Goal: Transaction & Acquisition: Purchase product/service

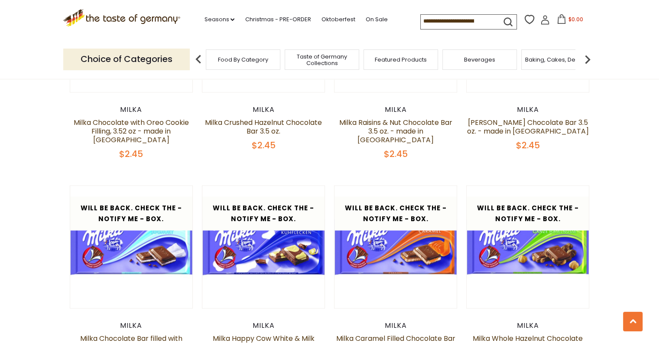
scroll to position [1594, 0]
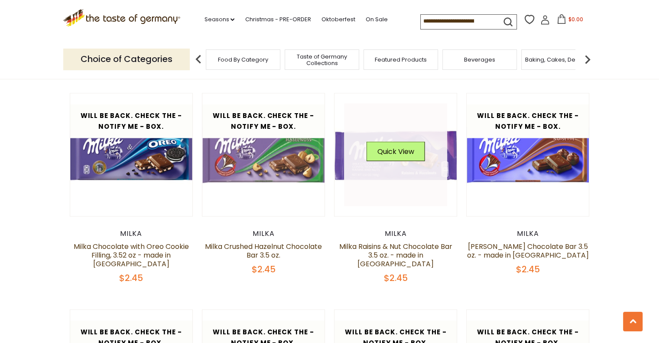
click at [428, 162] on link at bounding box center [395, 154] width 103 height 103
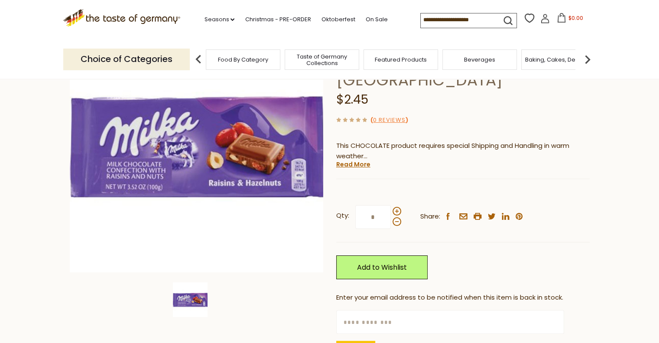
scroll to position [130, 0]
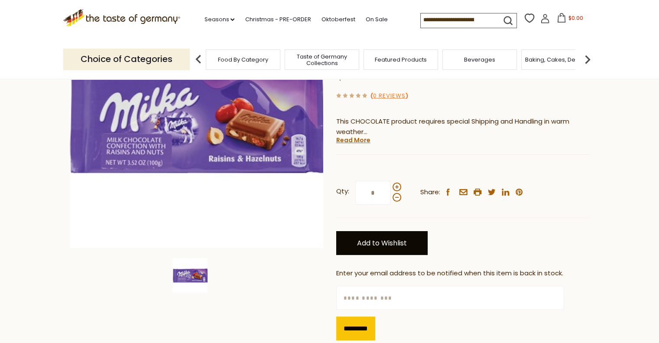
click at [383, 231] on link "Add to Wishlist" at bounding box center [381, 243] width 91 height 24
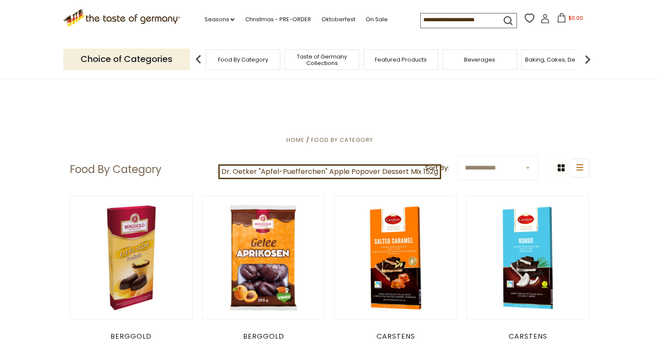
click at [587, 57] on img at bounding box center [587, 59] width 17 height 17
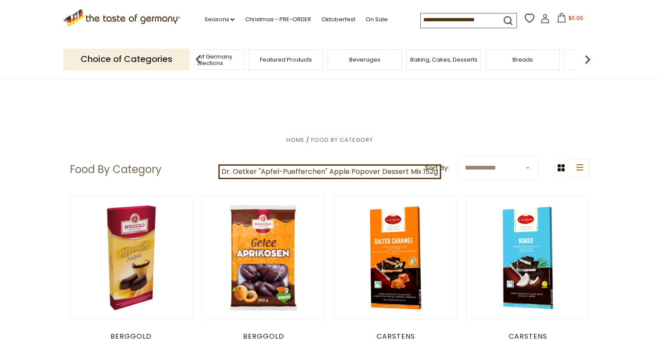
click at [587, 57] on img at bounding box center [587, 59] width 17 height 17
click at [388, 59] on div "Candy" at bounding box center [371, 59] width 75 height 20
click at [376, 60] on span "Candy" at bounding box center [372, 59] width 19 height 6
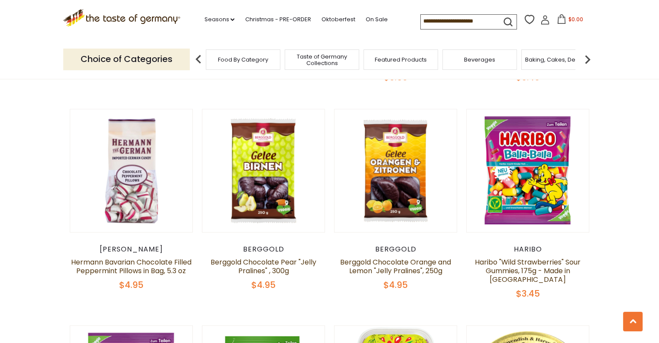
scroll to position [953, 0]
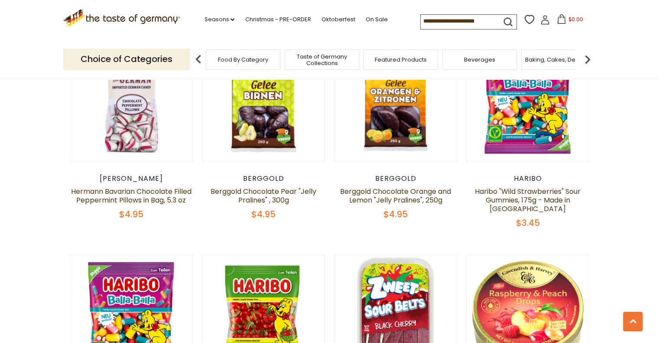
click at [589, 58] on img at bounding box center [587, 59] width 17 height 17
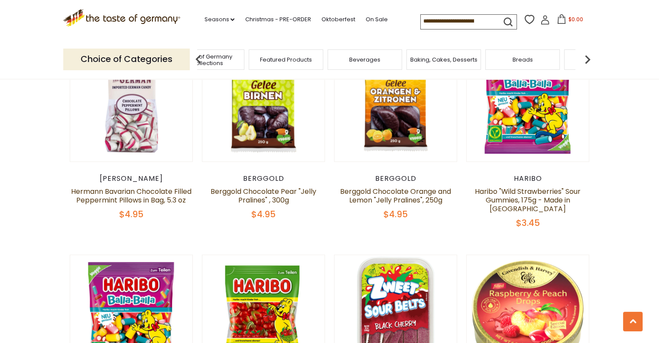
click at [589, 58] on img at bounding box center [587, 59] width 17 height 17
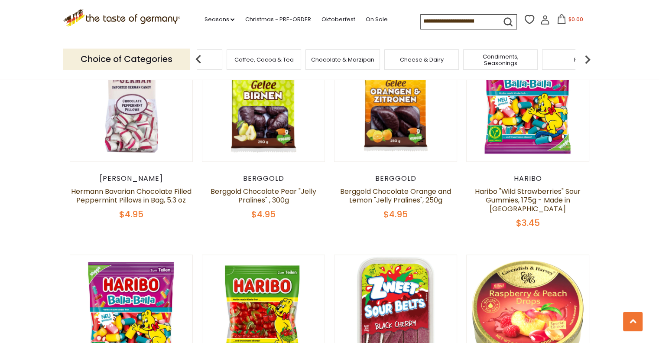
click at [589, 58] on img at bounding box center [587, 59] width 17 height 17
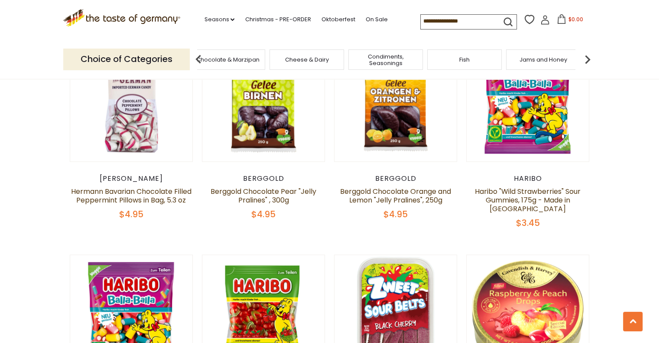
click at [589, 58] on img at bounding box center [587, 59] width 17 height 17
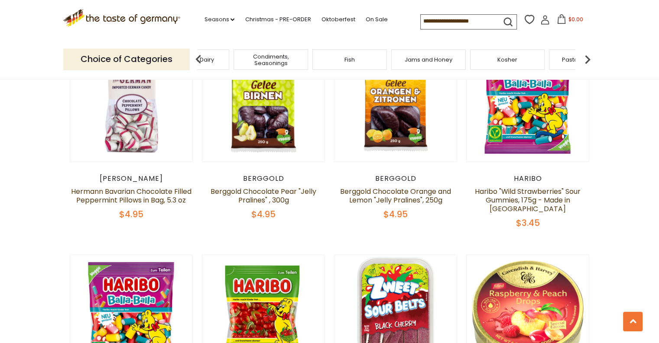
click at [589, 58] on img at bounding box center [587, 59] width 17 height 17
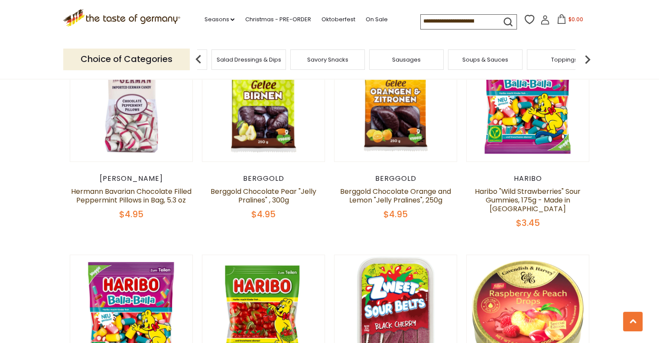
click at [589, 58] on img at bounding box center [587, 59] width 17 height 17
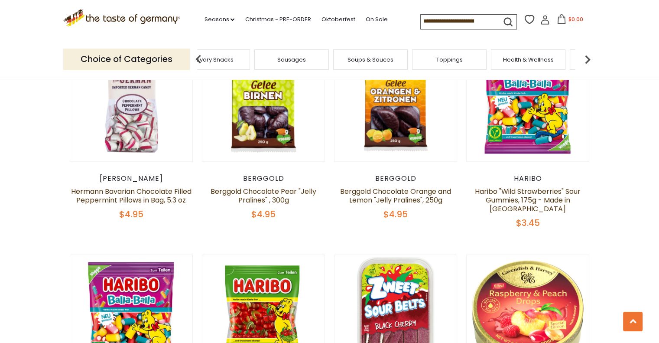
click at [589, 58] on img at bounding box center [587, 59] width 17 height 17
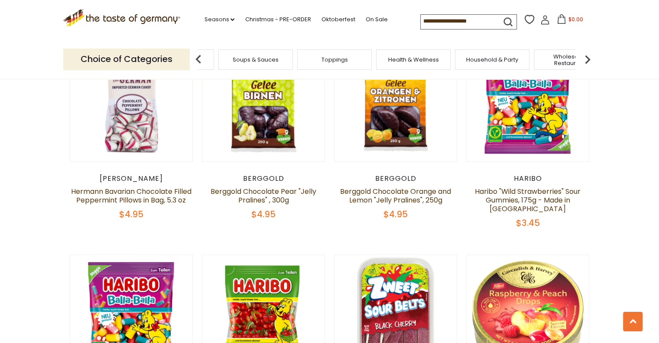
click at [589, 58] on img at bounding box center [587, 59] width 17 height 17
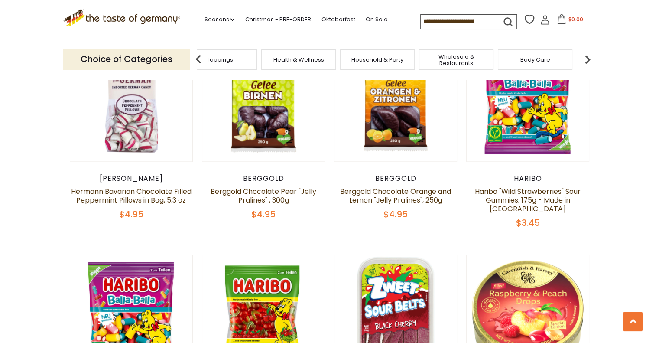
click at [589, 58] on img at bounding box center [587, 59] width 17 height 17
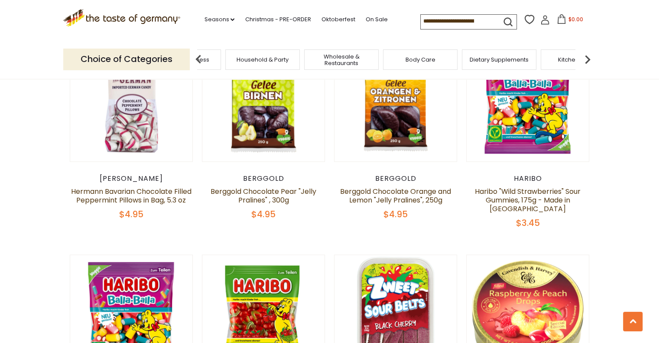
click at [589, 58] on img at bounding box center [587, 59] width 17 height 17
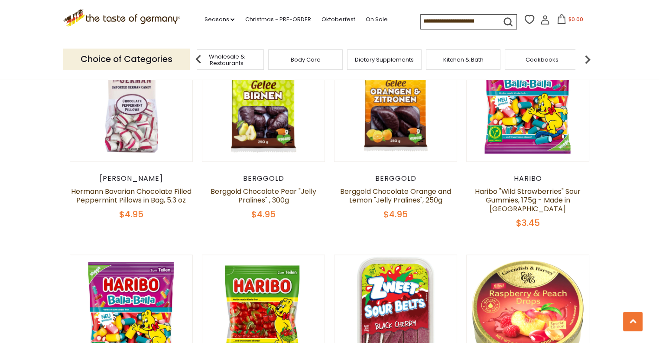
click at [589, 58] on img at bounding box center [587, 59] width 17 height 17
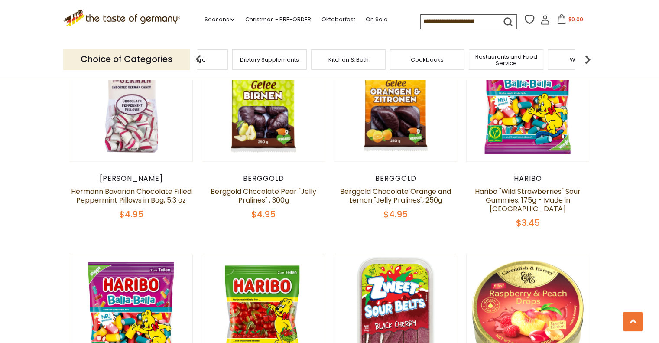
click at [589, 58] on img at bounding box center [587, 59] width 17 height 17
click at [469, 22] on input at bounding box center [457, 21] width 73 height 12
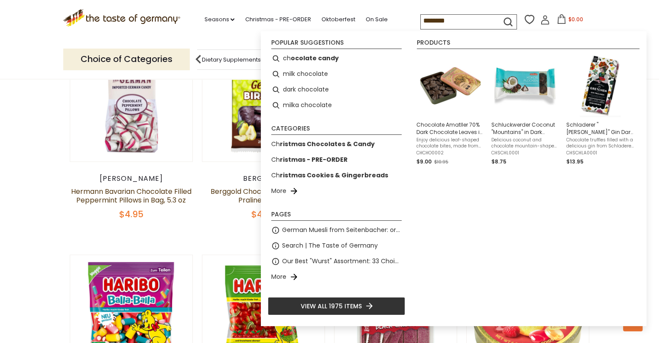
type input "*********"
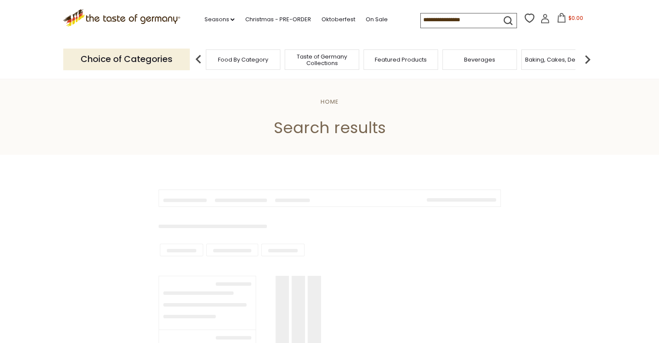
type input "*********"
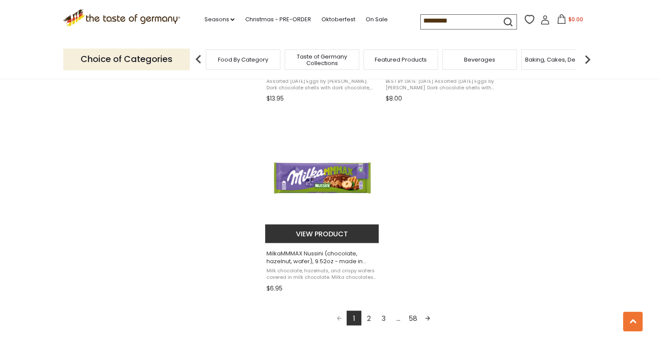
scroll to position [1690, 0]
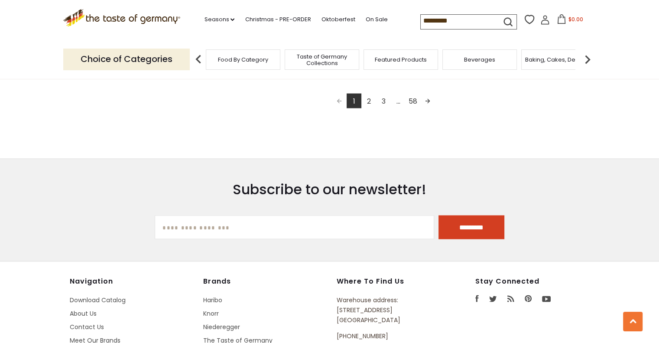
click at [421, 94] on link "Next page" at bounding box center [427, 101] width 15 height 15
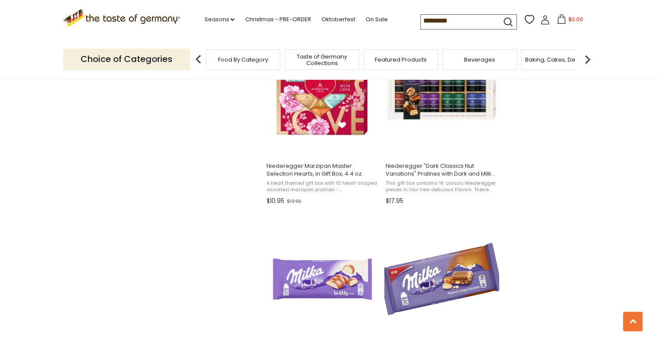
scroll to position [996, 0]
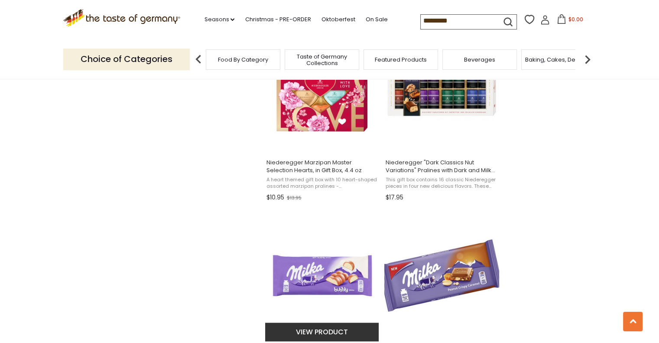
click at [363, 240] on img "Milka Bubbly White Chocolate Bar 3.2 oz." at bounding box center [322, 276] width 115 height 115
